Goal: Task Accomplishment & Management: Use online tool/utility

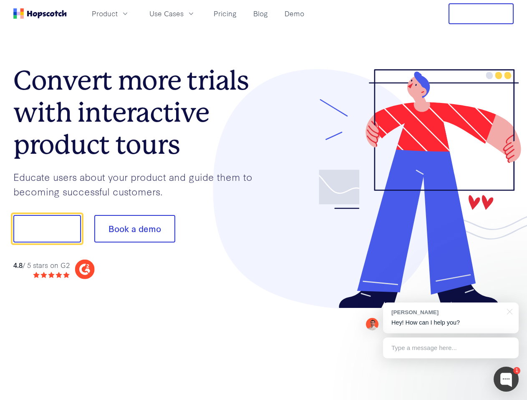
click at [264, 200] on div at bounding box center [389, 189] width 250 height 240
click at [118, 13] on span "Product" at bounding box center [105, 13] width 26 height 10
click at [184, 13] on span "Use Cases" at bounding box center [166, 13] width 34 height 10
click at [481, 14] on button "Free Trial" at bounding box center [480, 13] width 65 height 21
click at [47, 229] on button "Show me!" at bounding box center [47, 229] width 68 height 28
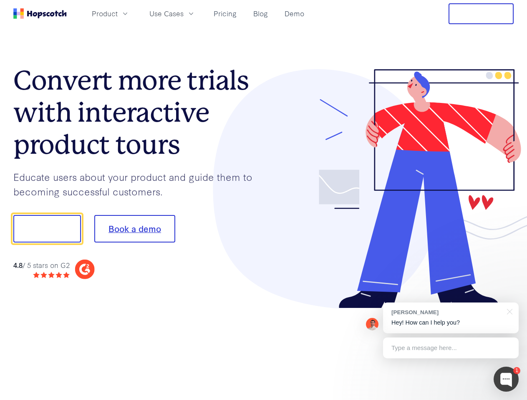
click at [134, 229] on button "Book a demo" at bounding box center [134, 229] width 81 height 28
click at [506, 380] on div at bounding box center [505, 379] width 25 height 25
click at [451, 318] on div "[PERSON_NAME] Hey! How can I help you?" at bounding box center [451, 318] width 136 height 31
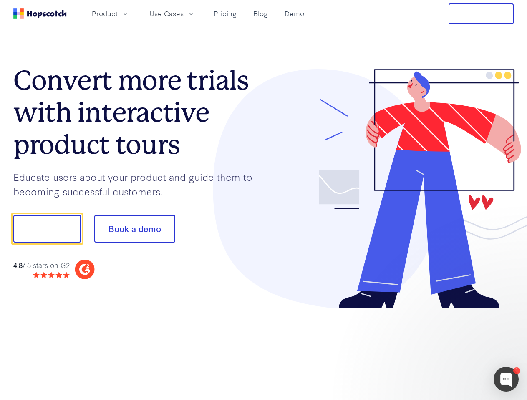
click at [508, 311] on div at bounding box center [440, 228] width 156 height 278
click at [451, 348] on div at bounding box center [440, 284] width 156 height 166
